Goal: Navigation & Orientation: Find specific page/section

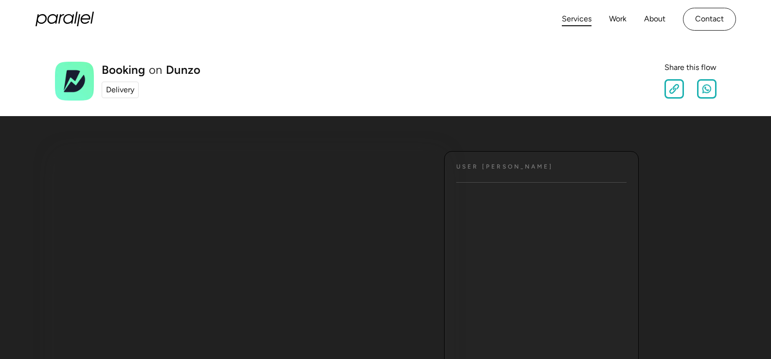
click at [573, 18] on link "Services" at bounding box center [577, 19] width 30 height 14
